Goal: Find specific page/section: Find specific page/section

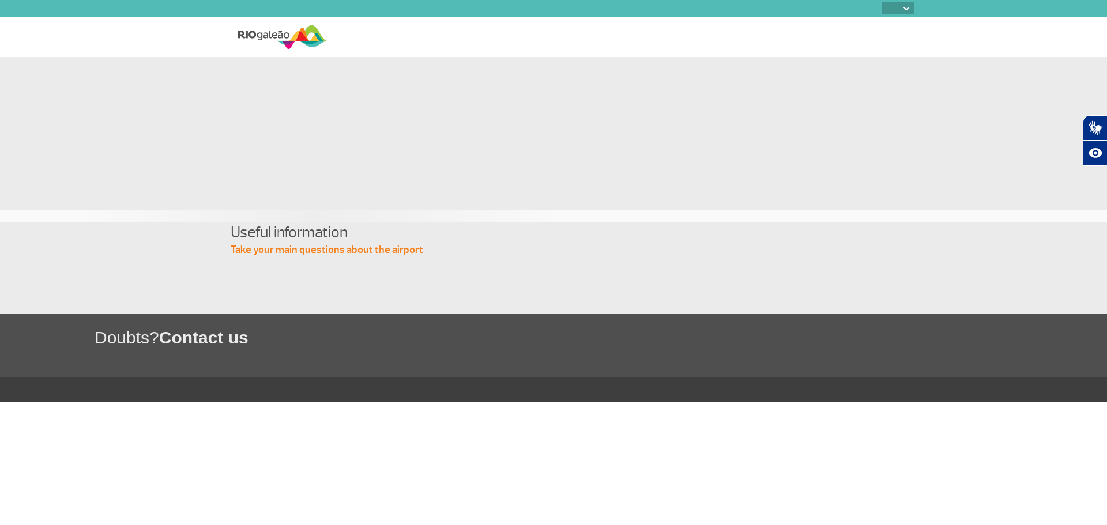
select select
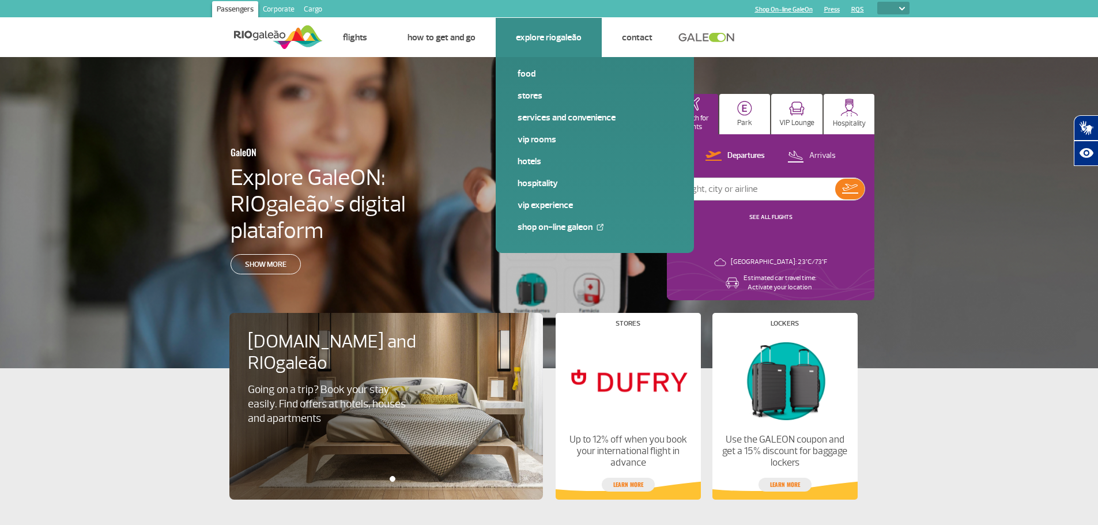
click at [514, 76] on div "Food Stores Services and Convenience VIP Rooms Hotels Hospitality VIP Experienc…" at bounding box center [595, 155] width 198 height 196
click at [527, 70] on link "Food" at bounding box center [595, 73] width 154 height 13
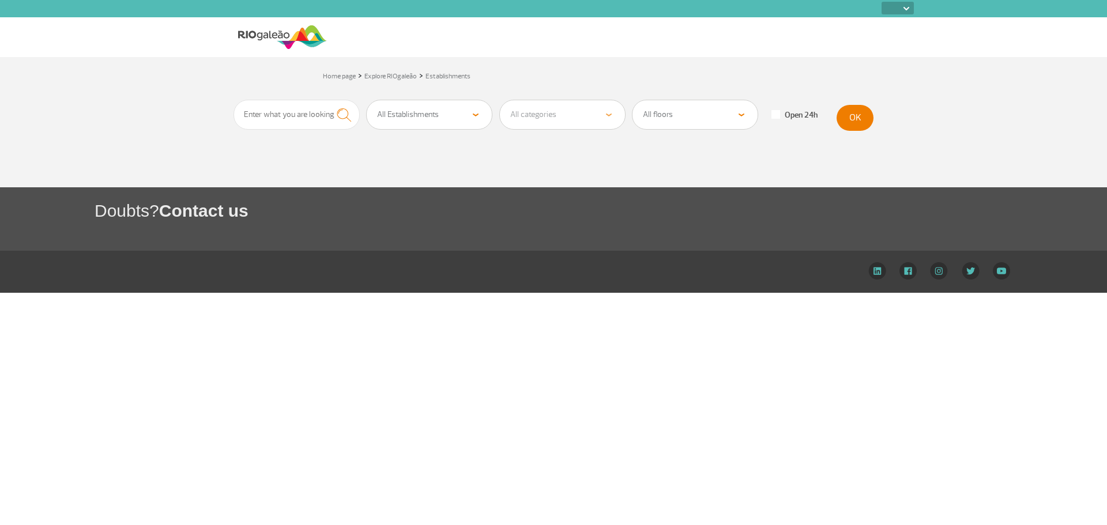
select select
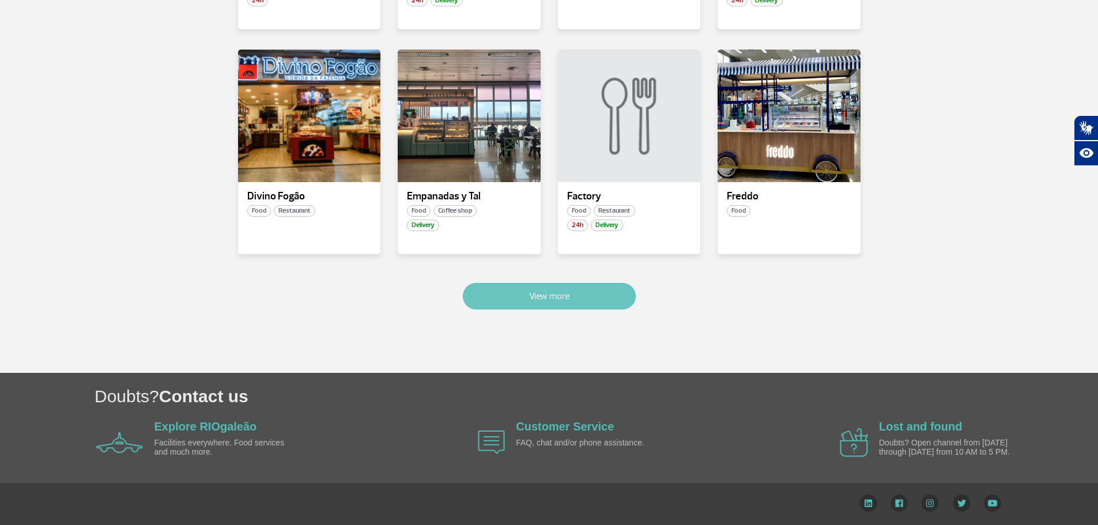
click at [539, 304] on button "View more" at bounding box center [549, 296] width 173 height 27
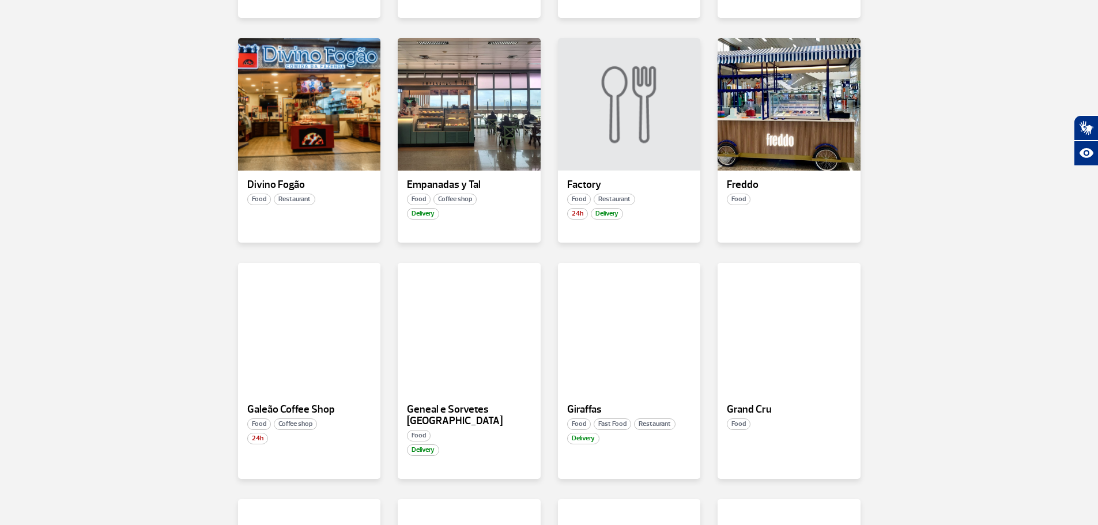
scroll to position [1334, 0]
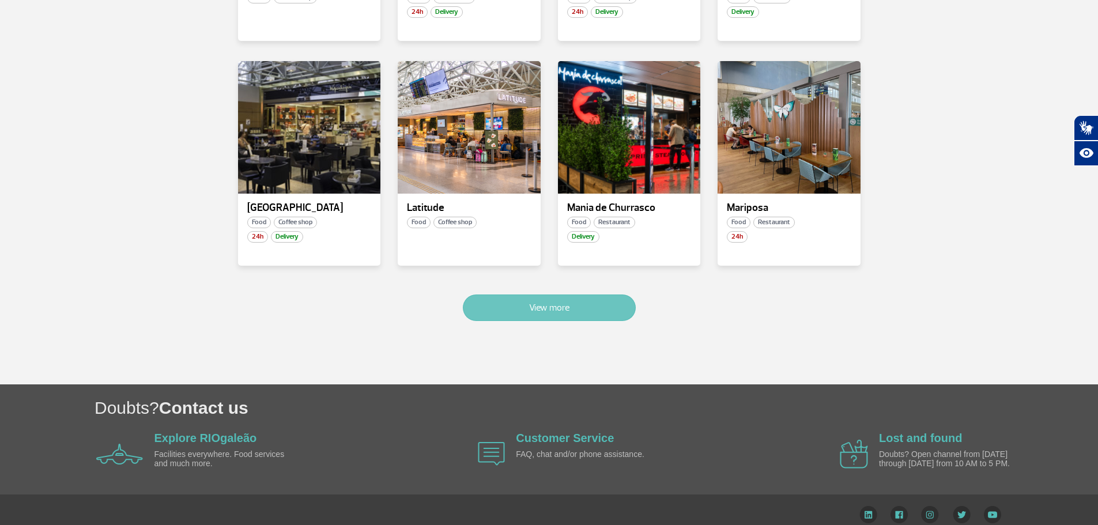
click at [545, 295] on button "View more" at bounding box center [549, 308] width 173 height 27
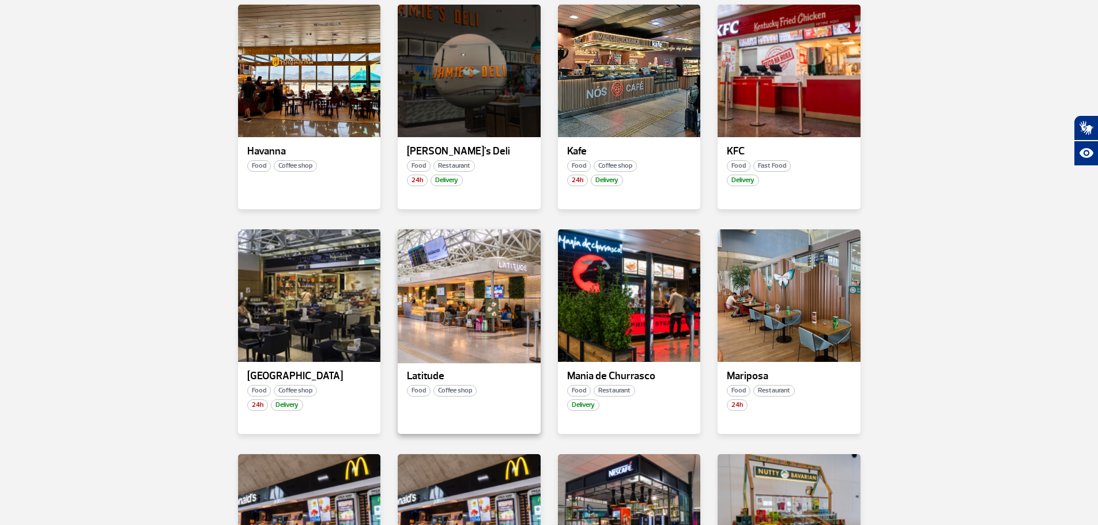
scroll to position [1144, 0]
